Goal: Navigation & Orientation: Find specific page/section

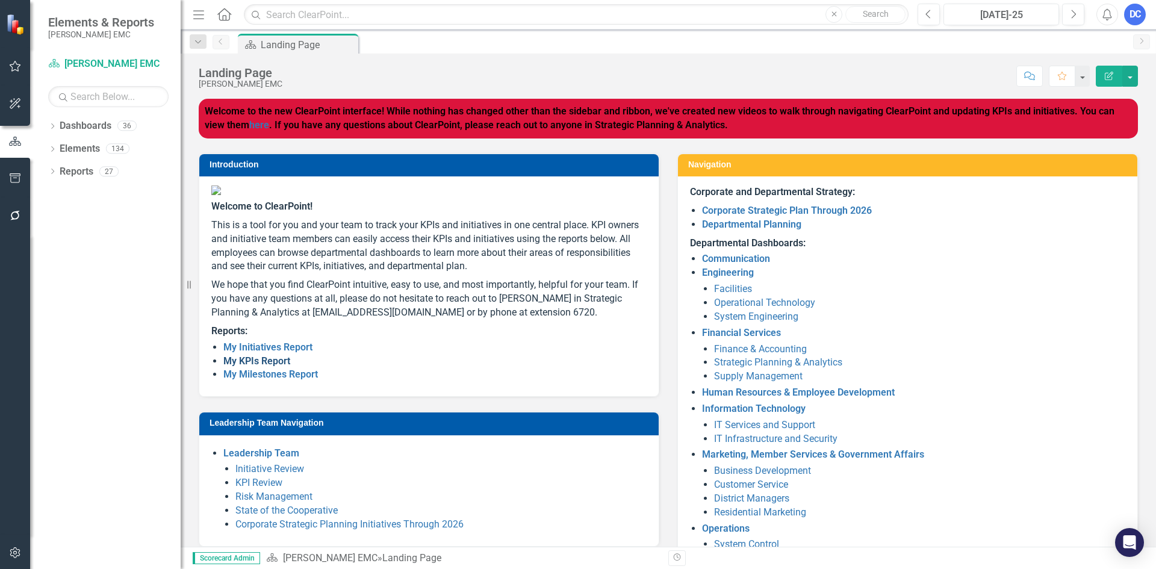
click at [275, 367] on link "My KPIs Report" at bounding box center [256, 360] width 67 height 11
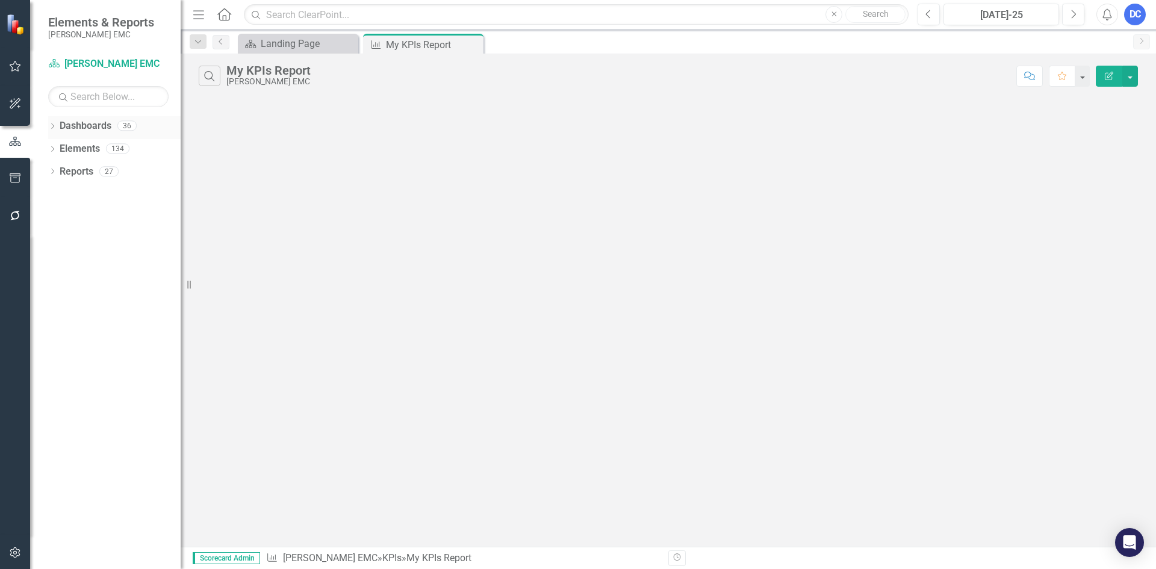
click at [92, 121] on link "Dashboards" at bounding box center [86, 126] width 52 height 14
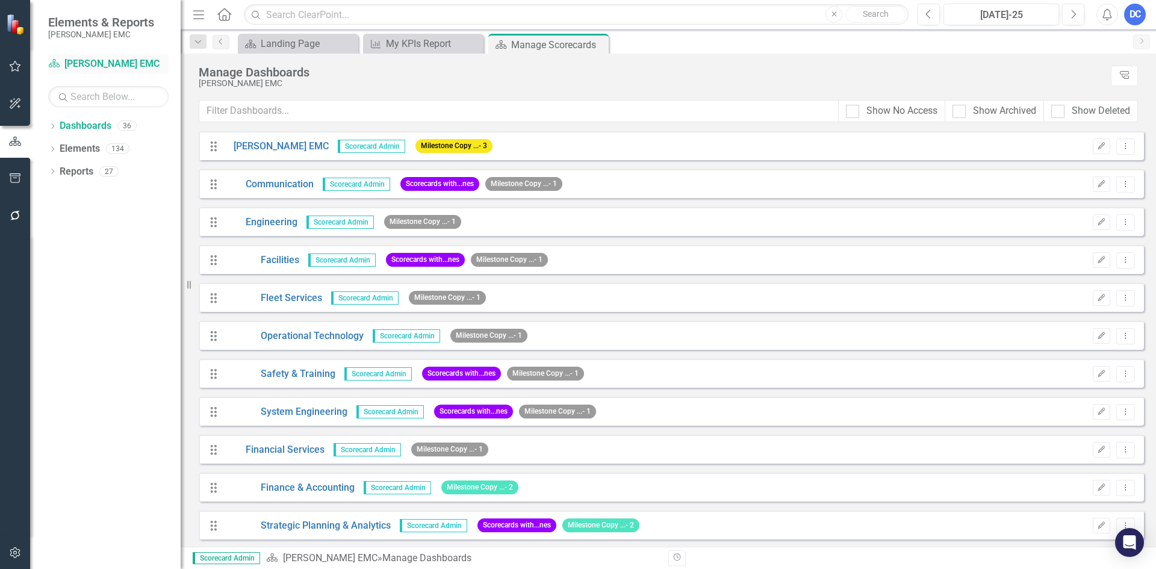
click at [82, 68] on link "Dashboard [PERSON_NAME] EMC" at bounding box center [108, 64] width 120 height 14
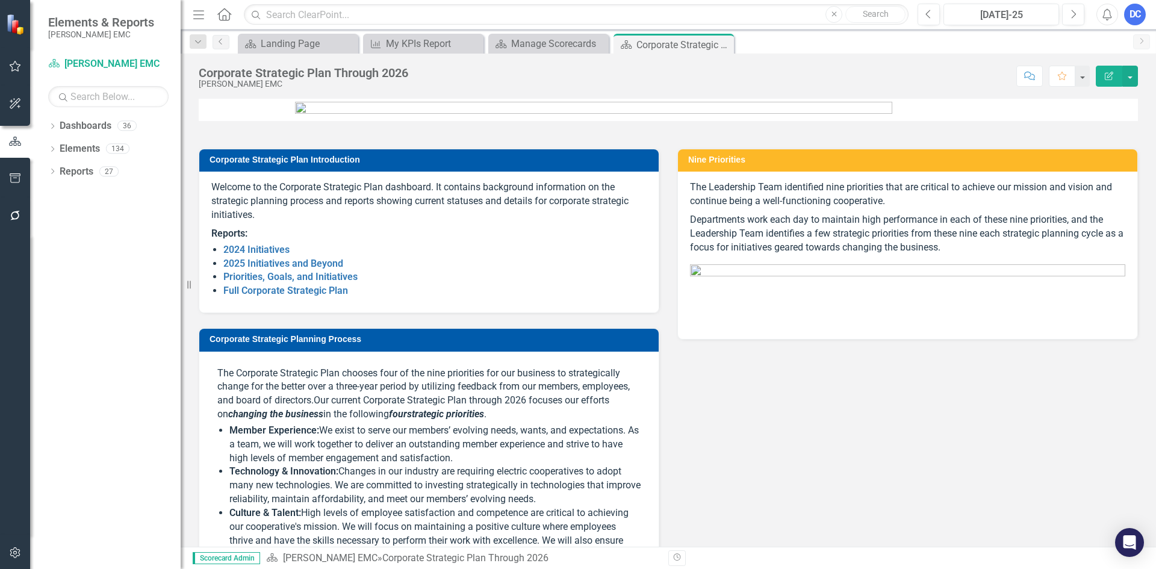
click at [18, 29] on img at bounding box center [16, 24] width 21 height 21
click at [228, 17] on icon "Home" at bounding box center [224, 14] width 16 height 13
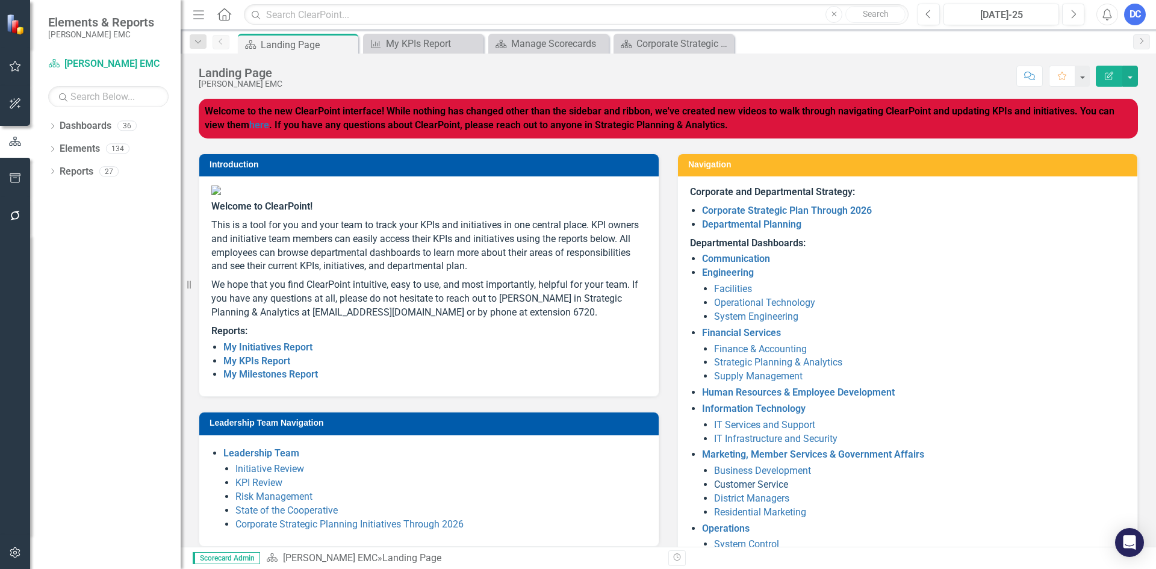
click at [773, 484] on link "Customer Service" at bounding box center [751, 484] width 74 height 11
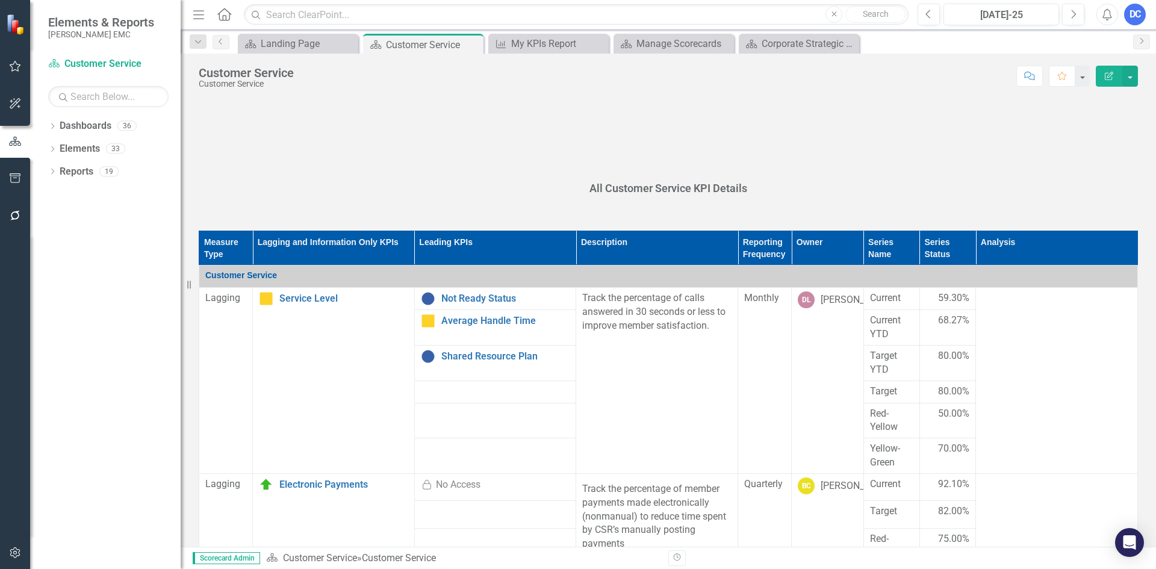
scroll to position [361, 0]
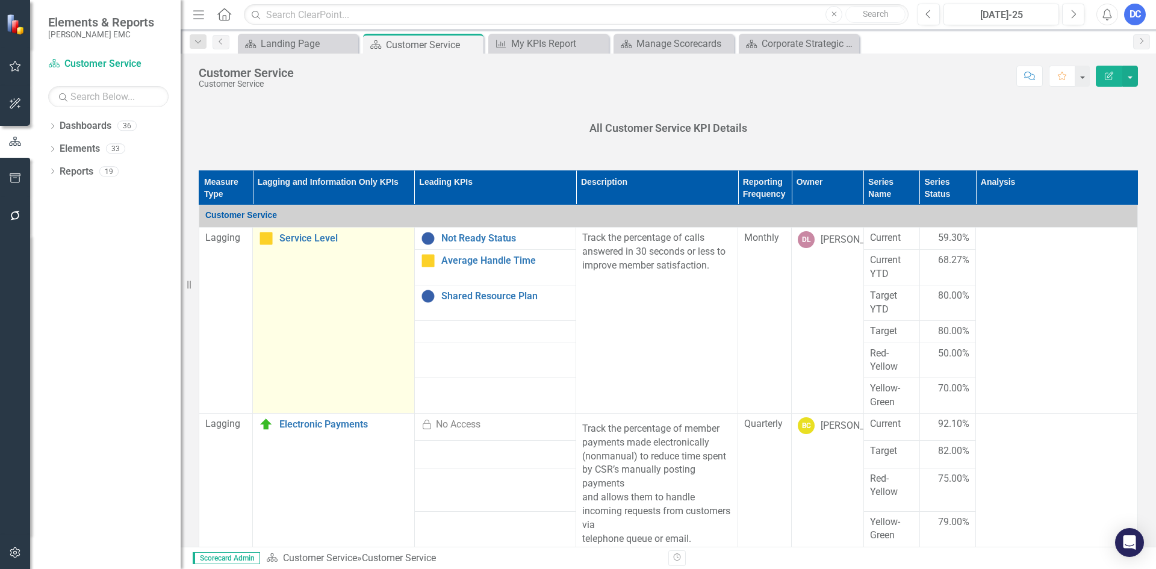
click at [331, 308] on td "Service Level Edit Edit KPI Link Open Element" at bounding box center [334, 321] width 162 height 186
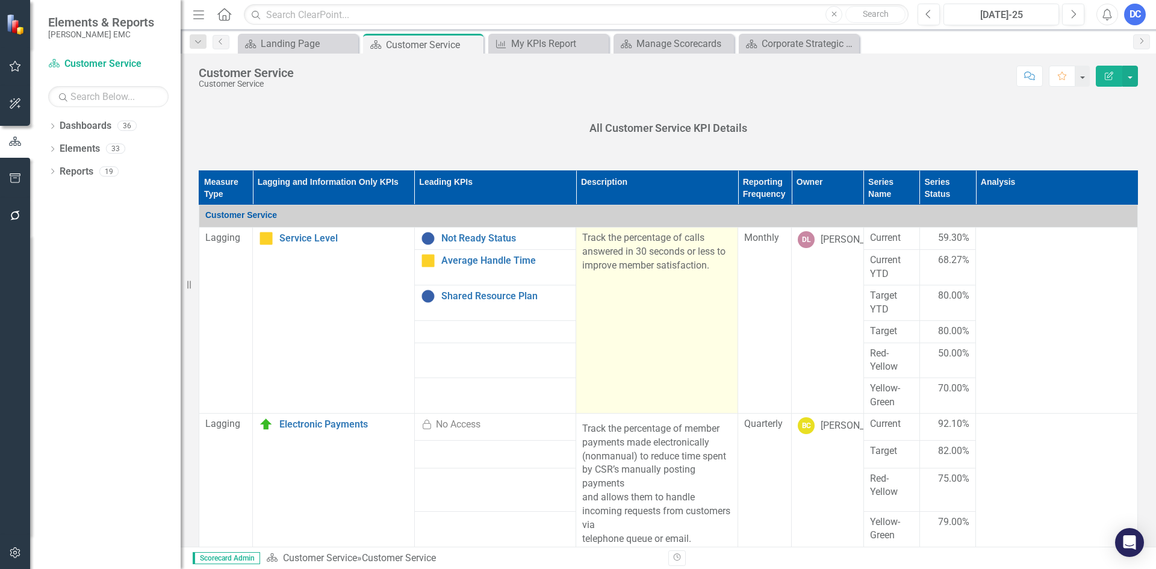
click at [664, 284] on td "Track the percentage of calls answered in 30 seconds or less to improve member …" at bounding box center [657, 321] width 162 height 186
